Goal: Task Accomplishment & Management: Complete application form

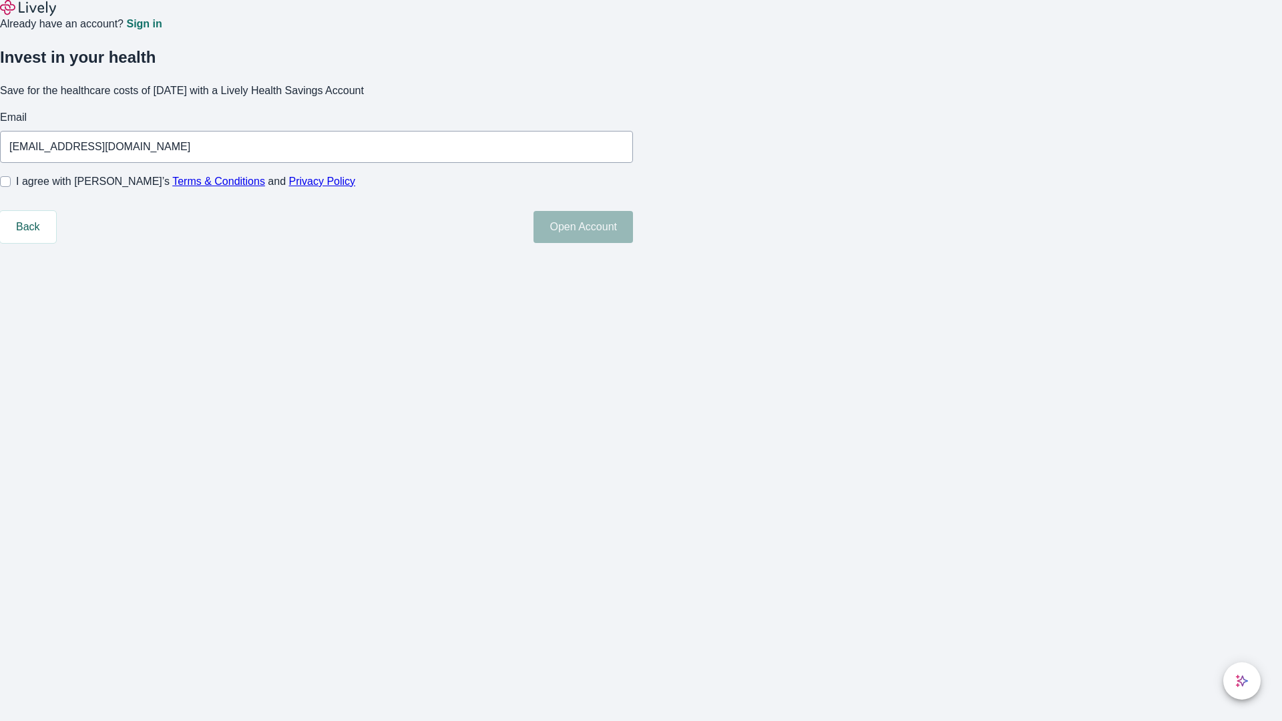
click at [11, 187] on input "I agree with Lively’s Terms & Conditions and Privacy Policy" at bounding box center [5, 181] width 11 height 11
checkbox input "true"
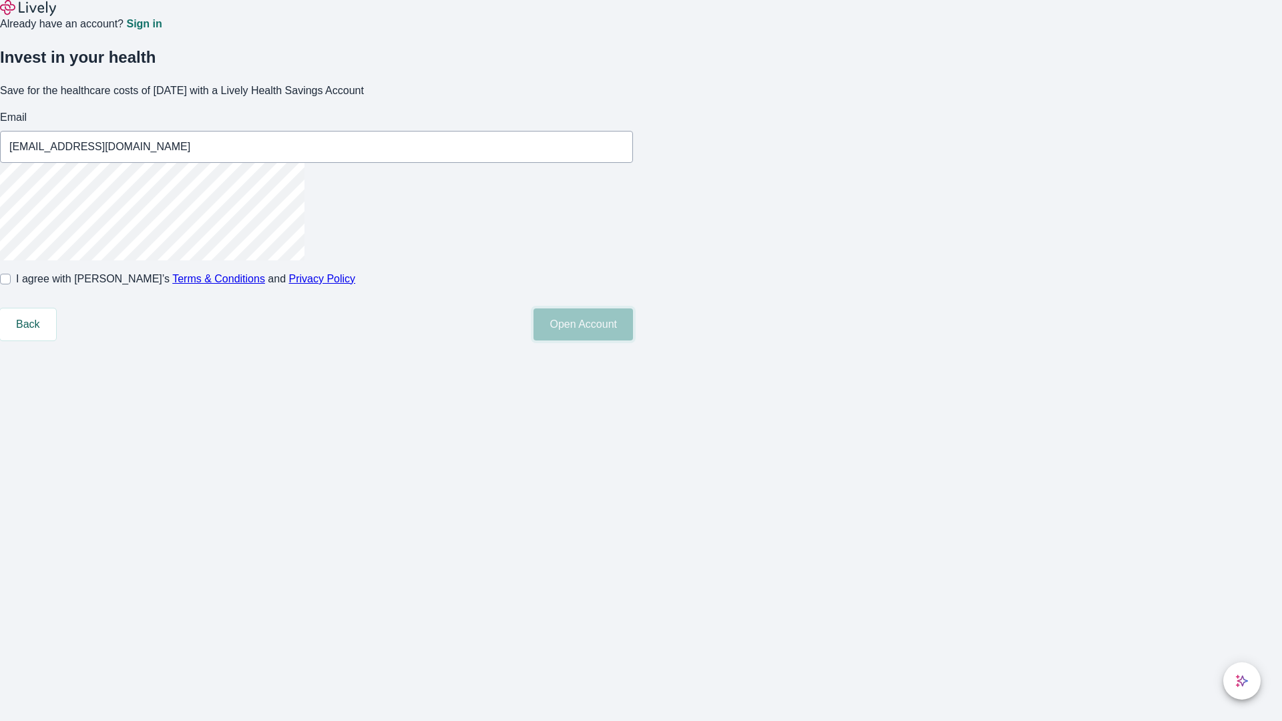
click at [633, 341] on button "Open Account" at bounding box center [582, 324] width 99 height 32
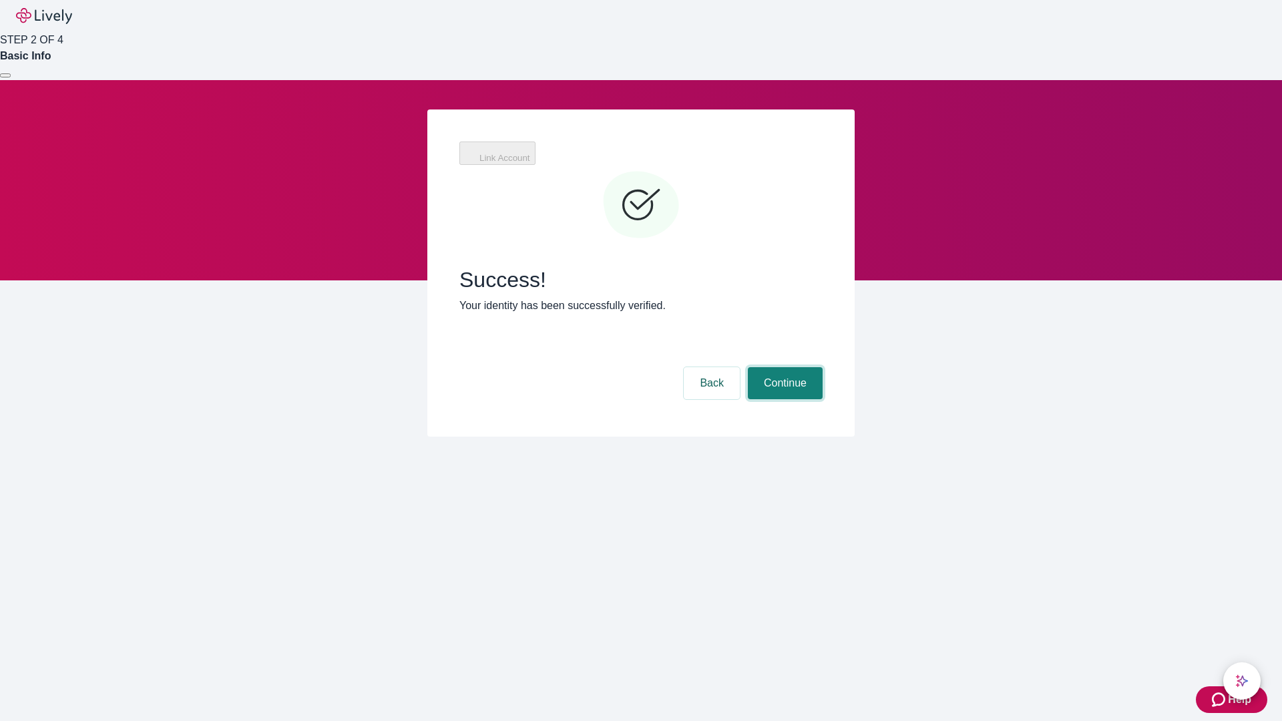
click at [783, 367] on button "Continue" at bounding box center [785, 383] width 75 height 32
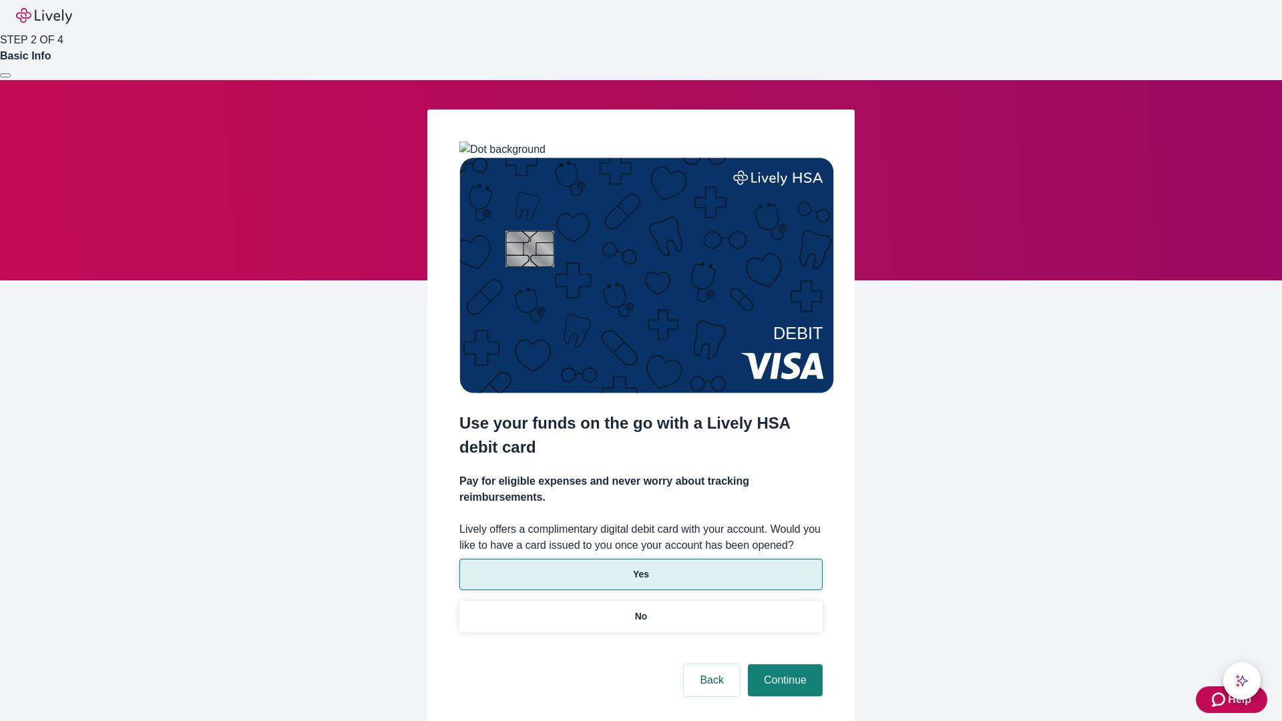
click at [640, 568] on p "Yes" at bounding box center [641, 575] width 16 height 14
click at [783, 664] on button "Continue" at bounding box center [785, 680] width 75 height 32
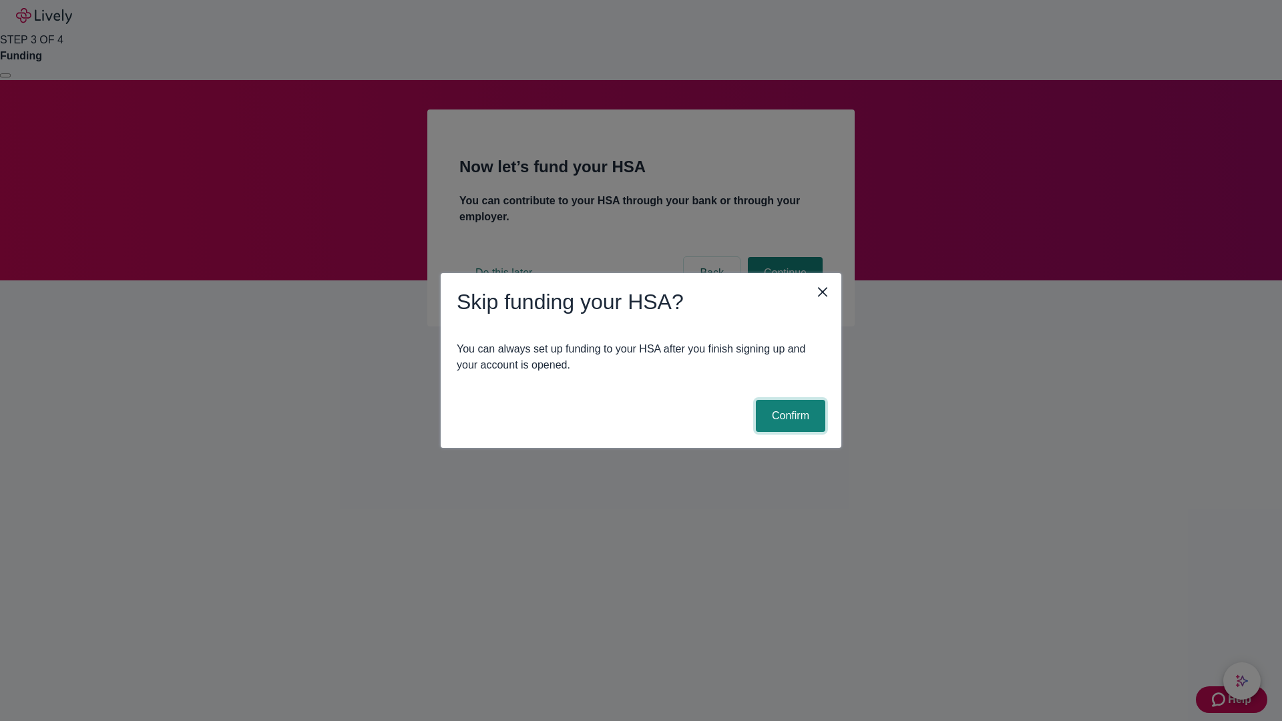
click at [789, 416] on button "Confirm" at bounding box center [790, 416] width 69 height 32
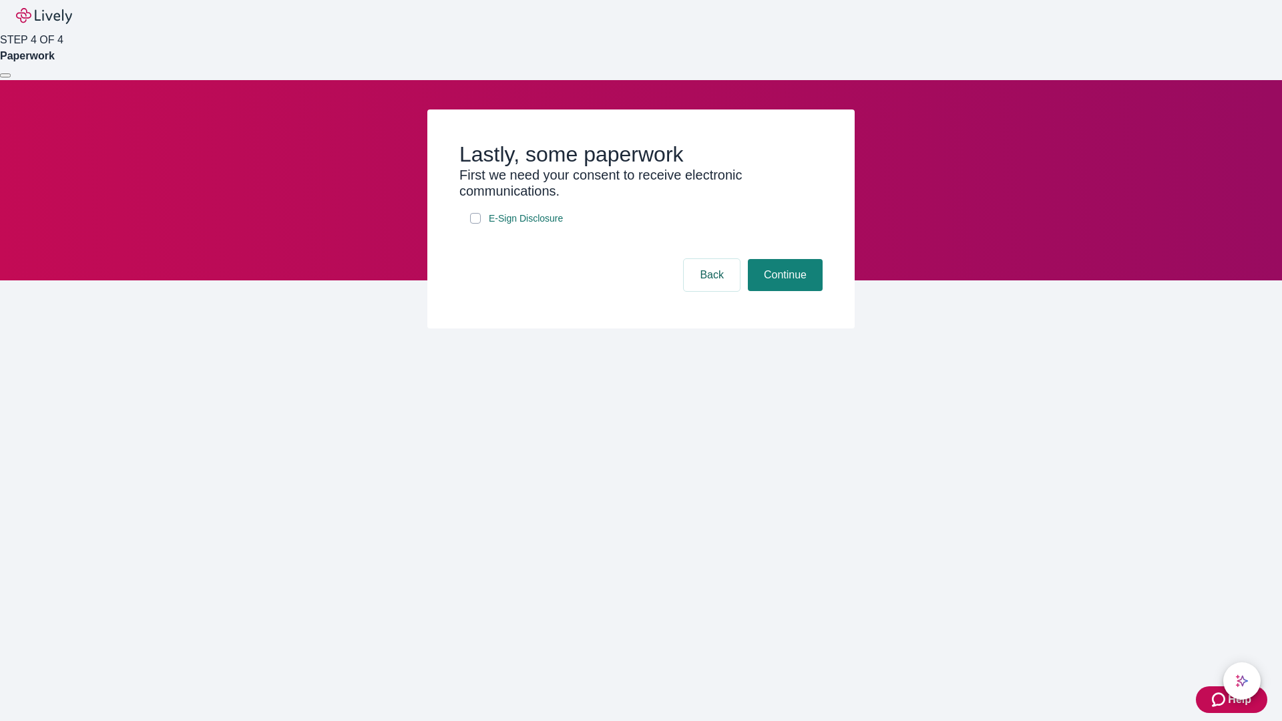
click at [475, 224] on input "E-Sign Disclosure" at bounding box center [475, 218] width 11 height 11
checkbox input "true"
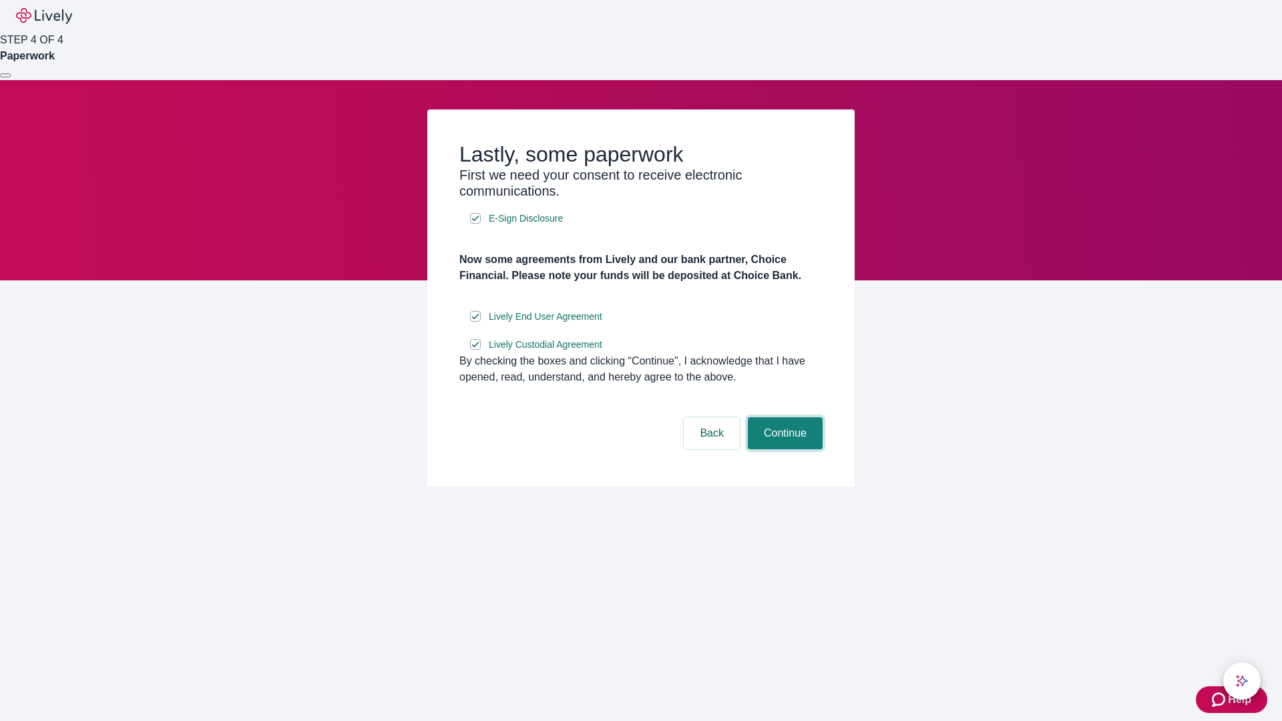
click at [783, 449] on button "Continue" at bounding box center [785, 433] width 75 height 32
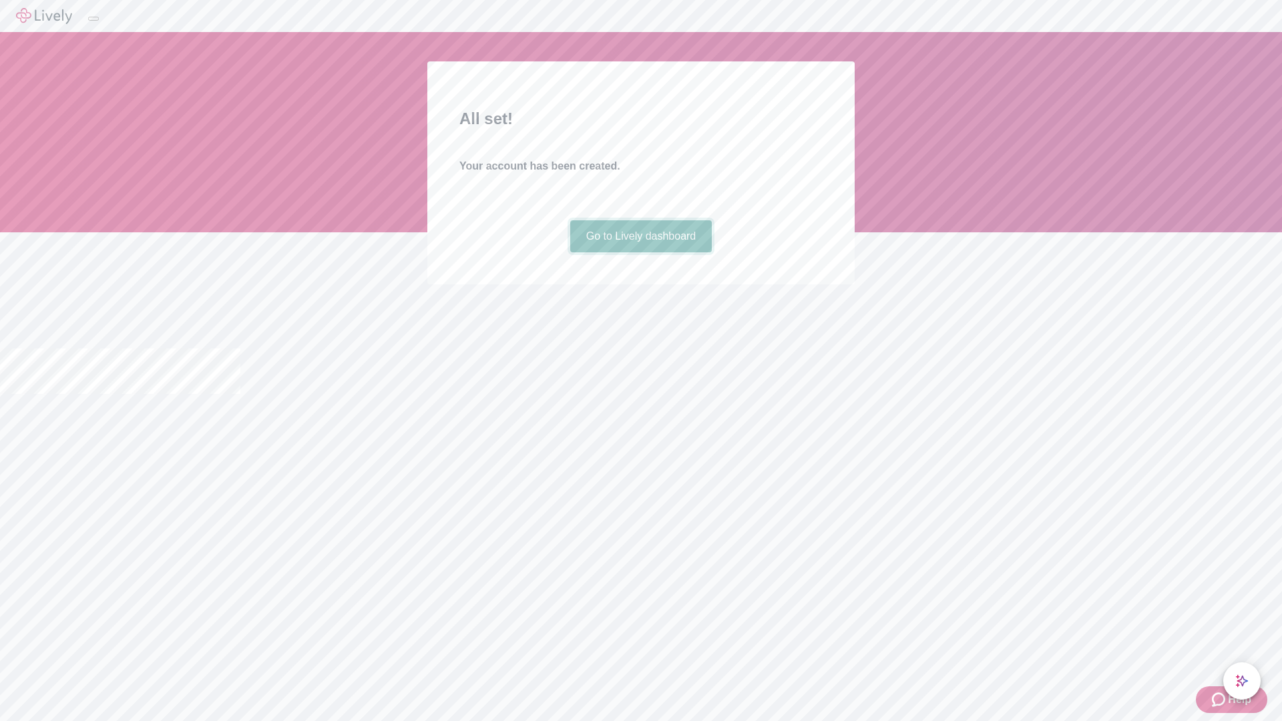
click at [640, 252] on link "Go to Lively dashboard" at bounding box center [641, 236] width 142 height 32
